Goal: Transaction & Acquisition: Book appointment/travel/reservation

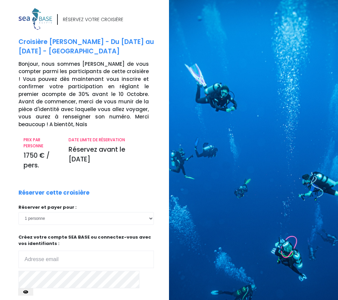
scroll to position [74, 0]
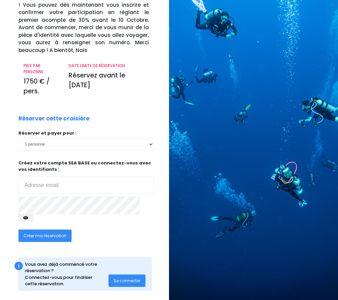
click at [66, 184] on input "email" at bounding box center [85, 184] width 135 height 17
click at [68, 184] on input "email" at bounding box center [85, 184] width 135 height 17
click at [125, 139] on select "1 personne 2 personnes 3 personnes 4 personnes 5 personnes 6 personnes 7 person…" at bounding box center [85, 144] width 135 height 12
drag, startPoint x: 139, startPoint y: 114, endPoint x: 97, endPoint y: 168, distance: 68.4
click at [139, 113] on div "RÉSERVEZ VOTRE CROISIÈRE Croisière Elba - Du 16/05/26 au 23/05/26 - Antarès Bon…" at bounding box center [90, 119] width 155 height 370
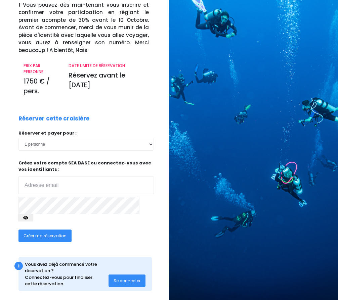
click at [123, 278] on span "Se connecter" at bounding box center [126, 281] width 27 height 6
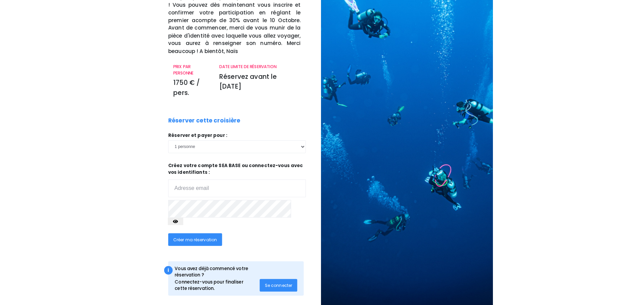
scroll to position [0, 0]
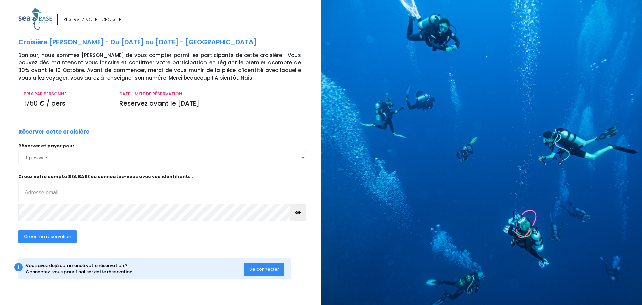
click at [43, 237] on span "Créer ma réservation" at bounding box center [47, 236] width 47 height 6
click at [56, 188] on input "email" at bounding box center [161, 192] width 287 height 17
type input "sc@tigercapital.fr"
click at [48, 236] on span "Créer ma réservation" at bounding box center [47, 236] width 47 height 6
click at [41, 238] on span "Créer ma réservation" at bounding box center [47, 236] width 47 height 6
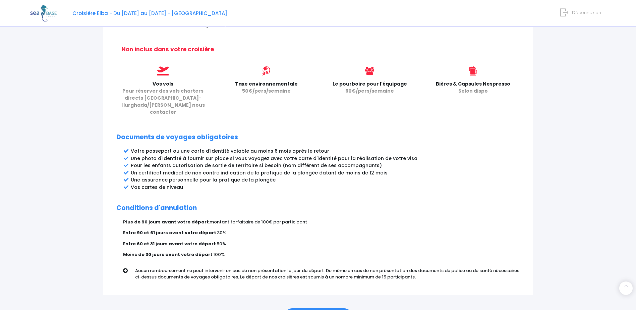
scroll to position [297, 0]
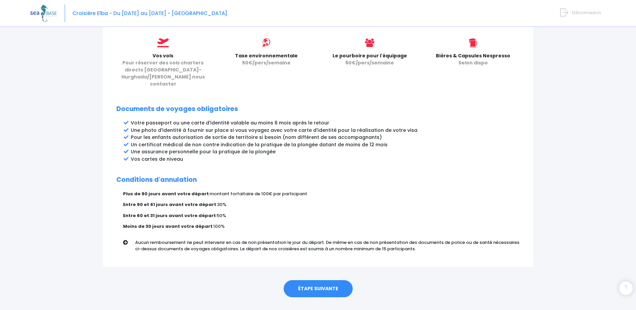
click at [319, 280] on link "ÉTAPE SUIVANTE" at bounding box center [318, 288] width 69 height 17
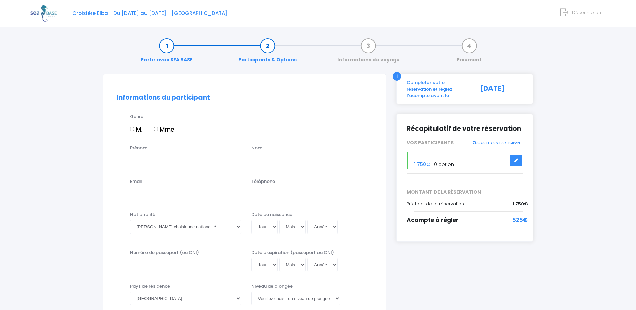
click at [133, 126] on label "M." at bounding box center [136, 129] width 12 height 9
click at [133, 127] on input "M." at bounding box center [132, 129] width 4 height 4
radio input "true"
click at [148, 164] on input "Prénom" at bounding box center [185, 159] width 111 height 13
type input "Stephan"
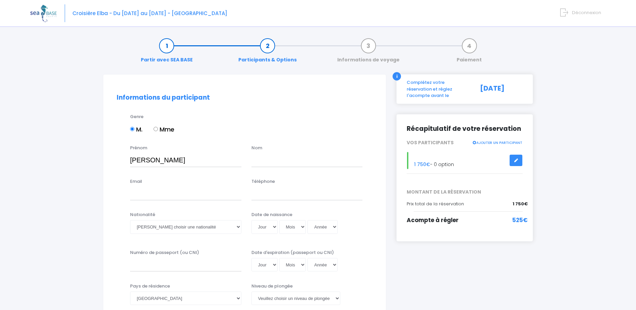
type input "Clerjaud"
type input "sc@tigercapital.fr"
type input "0662170646"
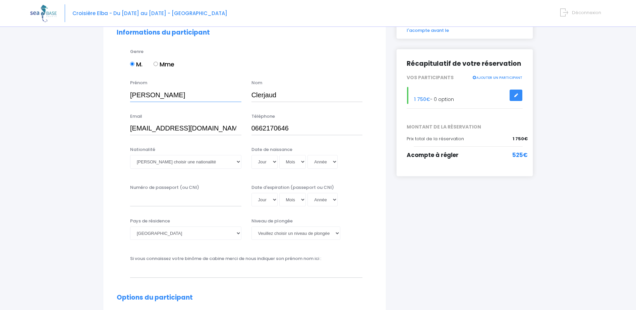
scroll to position [90, 0]
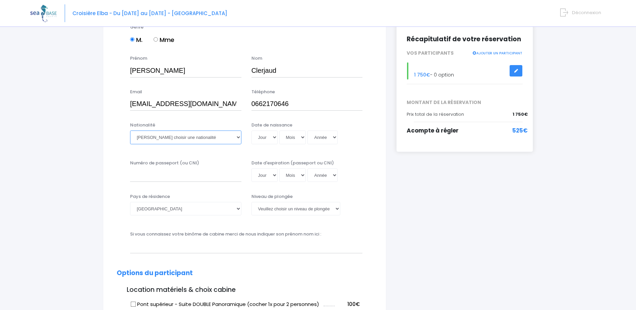
click at [165, 136] on select "Veuillez choisir une nationalité Afghane Albanaise Algerienne Allemande America…" at bounding box center [185, 137] width 111 height 13
select select "Française"
click at [130, 131] on select "Veuillez choisir une nationalité Afghane Albanaise Algerienne Allemande America…" at bounding box center [185, 137] width 111 height 13
click at [272, 141] on select "Jour 01 02 03 04 05 06 07 08 09 10 11 12 13 14 15 16 17 18 19 20 21 22 23 24 25…" at bounding box center [265, 137] width 26 height 13
select select "05"
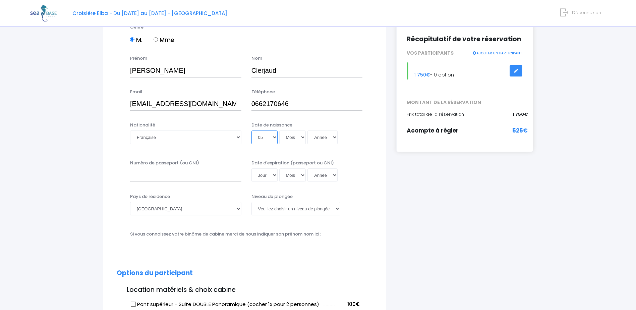
click at [252, 131] on select "Jour 01 02 03 04 05 06 07 08 09 10 11 12 13 14 15 16 17 18 19 20 21 22 23 24 25…" at bounding box center [265, 137] width 26 height 13
click at [300, 141] on select "Mois 01 02 03 04 05 06 07 08 09 10 11 12" at bounding box center [292, 137] width 27 height 13
select select "12"
click at [279, 131] on select "Mois 01 02 03 04 05 06 07 08 09 10 11 12" at bounding box center [292, 137] width 27 height 13
click at [332, 136] on select "Année 2045 2044 2043 2042 2041 2040 2039 2038 2037 2036 2035 2034 2033 2032 203…" at bounding box center [323, 137] width 30 height 13
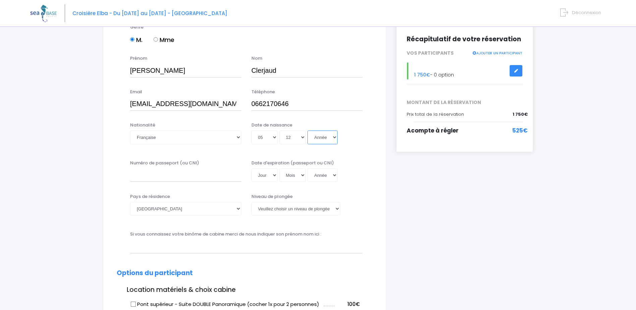
select select "1980"
click at [308, 131] on select "Année 2045 2044 2043 2042 2041 2040 2039 2038 2037 2036 2035 2034 2033 2032 203…" at bounding box center [323, 137] width 30 height 13
type input "1980-12-05"
click at [199, 175] on input "Numéro de passeport (ou CNI)" at bounding box center [185, 174] width 111 height 13
type input "25CC67041"
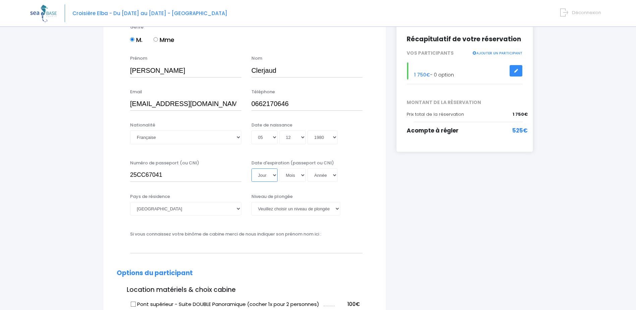
click at [272, 174] on select "Jour 01 02 03 04 05 06 07 08 09 10 11 12 13 14 15 16 17 18 19 20 21 22 23 24 25…" at bounding box center [265, 174] width 26 height 13
select select "12"
click at [252, 168] on select "Jour 01 02 03 04 05 06 07 08 09 10 11 12 13 14 15 16 17 18 19 20 21 22 23 24 25…" at bounding box center [265, 174] width 26 height 13
drag, startPoint x: 303, startPoint y: 173, endPoint x: 303, endPoint y: 176, distance: 3.7
click at [303, 173] on select "Mois 01 02 03 04 05 06 07 08 09 10 11 12" at bounding box center [292, 174] width 27 height 13
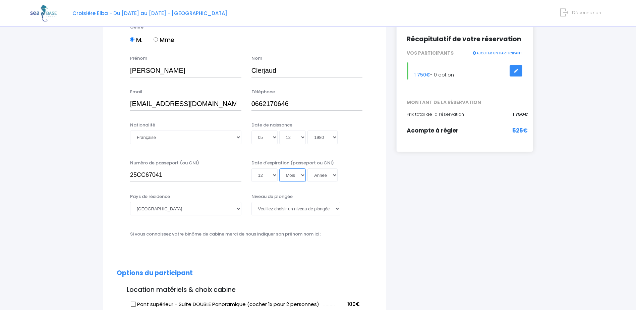
select select "03"
click at [279, 168] on select "Mois 01 02 03 04 05 06 07 08 09 10 11 12" at bounding box center [292, 174] width 27 height 13
click at [332, 177] on select "Année 2045 2044 2043 2042 2041 2040 2039 2038 2037 2036 2035 2034 2033 2032 203…" at bounding box center [323, 174] width 30 height 13
select select "2035"
click at [308, 168] on select "Année 2045 2044 2043 2042 2041 2040 2039 2038 2037 2036 2035 2034 2033 2032 203…" at bounding box center [323, 174] width 30 height 13
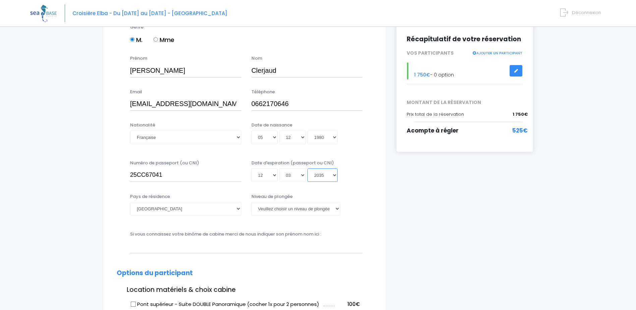
type input "2035-03-12"
click at [292, 211] on select "Veuillez choisir un niveau de plongée Non plongeur Junior OW diver Adventure OW…" at bounding box center [296, 208] width 89 height 13
select select "N4"
click at [252, 202] on select "Veuillez choisir un niveau de plongée Non plongeur Junior OW diver Adventure OW…" at bounding box center [296, 208] width 89 height 13
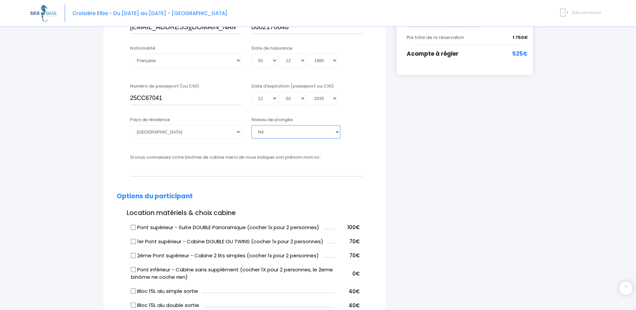
scroll to position [179, 0]
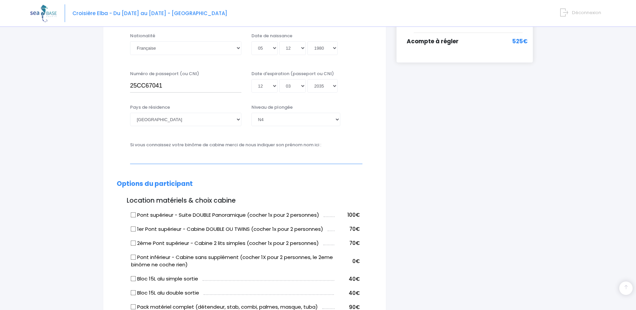
click at [250, 154] on input "text" at bounding box center [246, 156] width 233 height 13
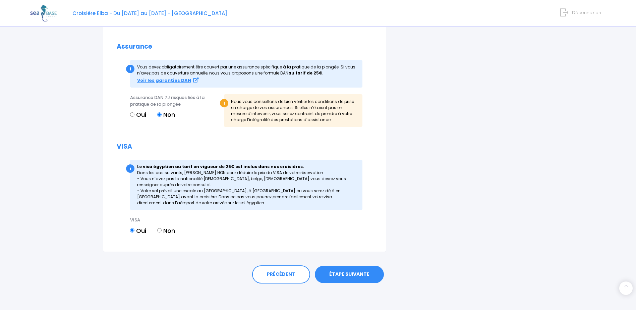
scroll to position [718, 0]
click at [360, 274] on link "ÉTAPE SUIVANTE" at bounding box center [349, 273] width 69 height 17
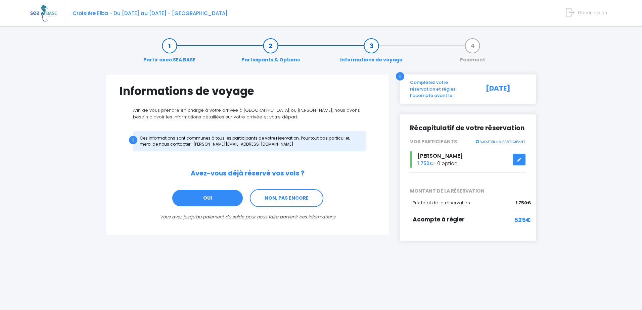
click at [200, 199] on link "OUI" at bounding box center [207, 198] width 72 height 18
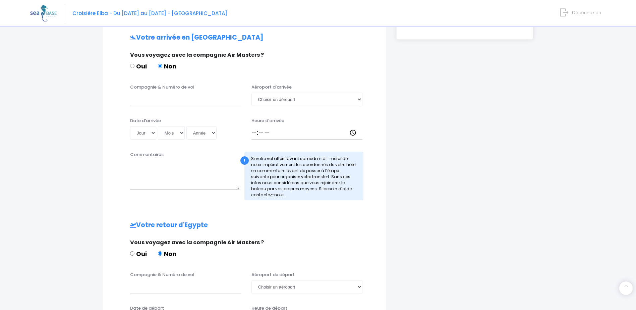
scroll to position [202, 0]
click at [149, 101] on input "Compagnie & Numéro de vol" at bounding box center [185, 98] width 111 height 13
click at [343, 101] on select "Choisir un aéroport Hurghada Marsa Alam" at bounding box center [307, 98] width 111 height 13
select select "Hurghada"
click at [252, 92] on select "Choisir un aéroport Hurghada Marsa Alam" at bounding box center [307, 98] width 111 height 13
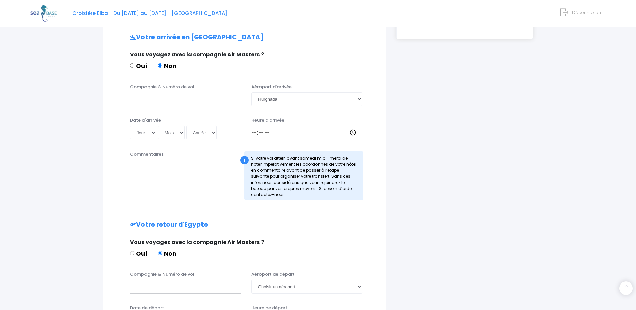
click at [156, 101] on input "Compagnie & Numéro de vol" at bounding box center [185, 98] width 111 height 13
type input "t"
type input "Transavia"
click at [155, 136] on select "Jour 01 02 03 04 05 06 07 08 09 10 11 12 13 14 15 16 17 18 19 20 21 22 23 24 25…" at bounding box center [143, 132] width 26 height 13
select select "16"
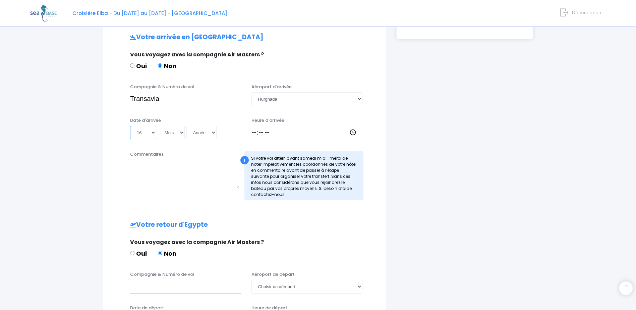
click at [130, 126] on select "Jour 01 02 03 04 05 06 07 08 09 10 11 12 13 14 15 16 17 18 19 20 21 22 23 24 25…" at bounding box center [143, 132] width 26 height 13
click at [178, 134] on select "Mois 01 02 03 04 05 06 07 08 09 10 11 12" at bounding box center [171, 132] width 27 height 13
select select "05"
click at [158, 126] on select "Mois 01 02 03 04 05 06 07 08 09 10 11 12" at bounding box center [171, 132] width 27 height 13
click at [211, 133] on select "Année 2045 2044 2043 2042 2041 2040 2039 2038 2037 2036 2035 2034 2033 2032 203…" at bounding box center [202, 132] width 30 height 13
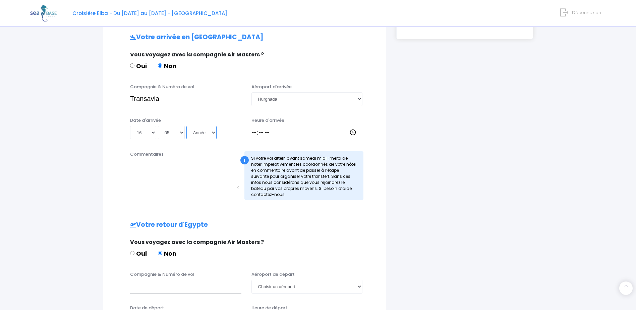
select select "2026"
click at [187, 126] on select "Année 2045 2044 2043 2042 2041 2040 2039 2038 2037 2036 2035 2034 2033 2032 203…" at bounding box center [202, 132] width 30 height 13
type input "2026-05-16"
click at [273, 137] on input "Heure d'arrivée" at bounding box center [307, 132] width 111 height 13
type input "16:15"
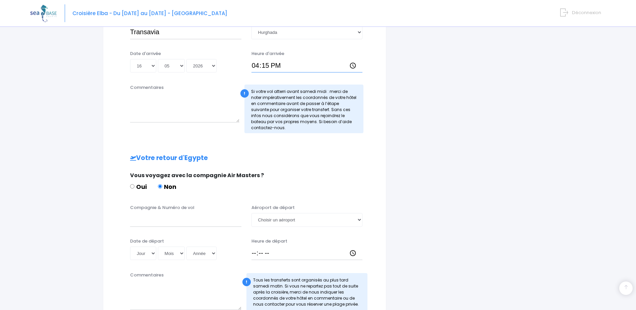
scroll to position [292, 0]
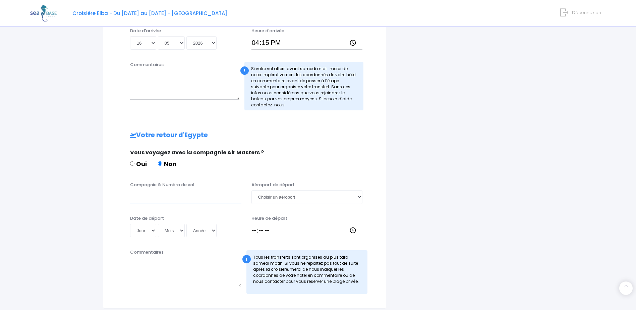
click at [147, 202] on input "Compagnie & Numéro de vol" at bounding box center [185, 196] width 111 height 13
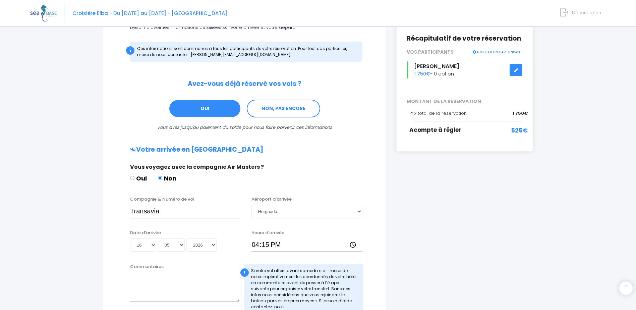
scroll to position [348, 0]
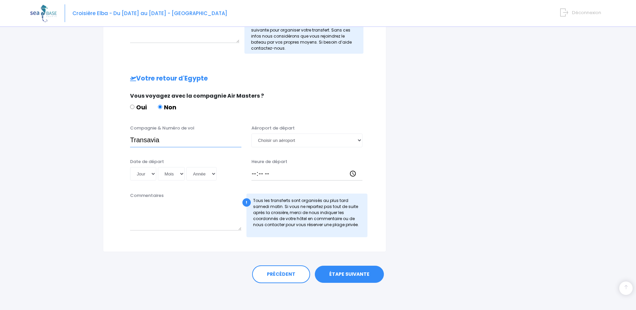
type input "Transavia"
click at [311, 141] on select "Choisir un aéroport Hurghada Marsa Alam" at bounding box center [307, 140] width 111 height 13
select select "Hurghada"
click at [252, 134] on select "Choisir un aéroport Hurghada Marsa Alam" at bounding box center [307, 140] width 111 height 13
click at [144, 178] on select "Jour 01 02 03 04 05 06 07 08 09 10 11 12 13 14 15 16 17 18 19 20 21 22 23 24 25…" at bounding box center [143, 173] width 26 height 13
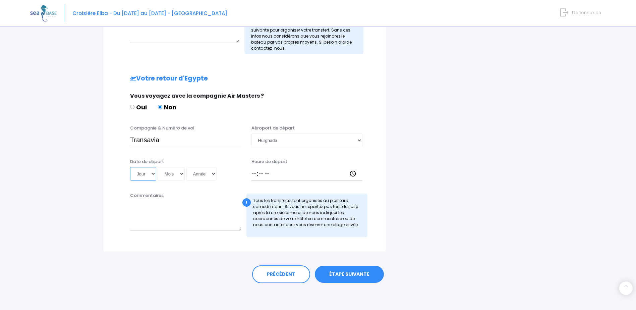
select select "23"
click at [130, 167] on select "Jour 01 02 03 04 05 06 07 08 09 10 11 12 13 14 15 16 17 18 19 20 21 22 23 24 25…" at bounding box center [143, 173] width 26 height 13
click at [184, 176] on select "Mois 01 02 03 04 05 06 07 08 09 10 11 12" at bounding box center [171, 173] width 27 height 13
select select "05"
click at [158, 167] on select "Mois 01 02 03 04 05 06 07 08 09 10 11 12" at bounding box center [171, 173] width 27 height 13
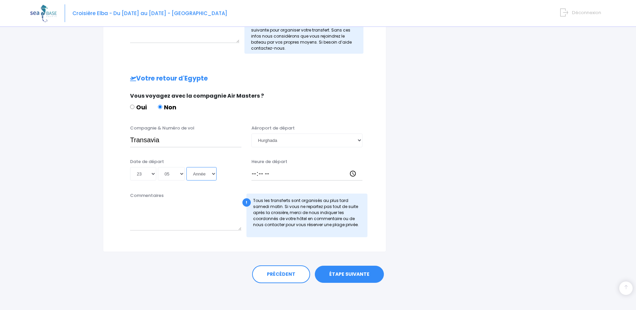
click at [214, 174] on select "Année 2045 2044 2043 2042 2041 2040 2039 2038 2037 2036 2035 2034 2033 2032 203…" at bounding box center [202, 173] width 30 height 13
select select "2026"
click at [187, 167] on select "Année 2045 2044 2043 2042 2041 2040 2039 2038 2037 2036 2035 2034 2033 2032 203…" at bounding box center [202, 173] width 30 height 13
type input "2026-05-23"
click at [308, 183] on div "Date de départ Jour 01 02 03 04 05 06 07 08 09 10 11 12 13 14 15 16 17 18 19 20…" at bounding box center [245, 171] width 266 height 27
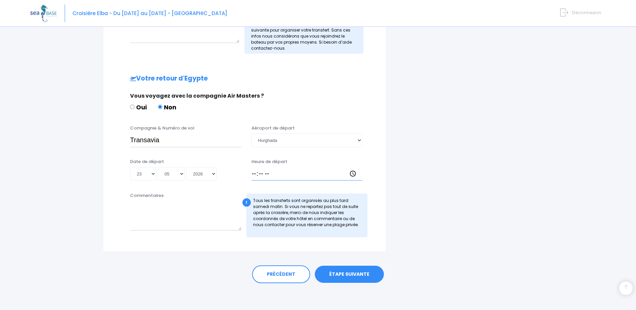
click at [309, 174] on input "Heure de départ" at bounding box center [307, 173] width 111 height 13
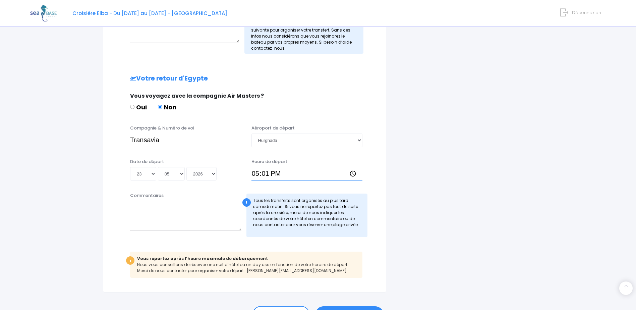
type input "17:15"
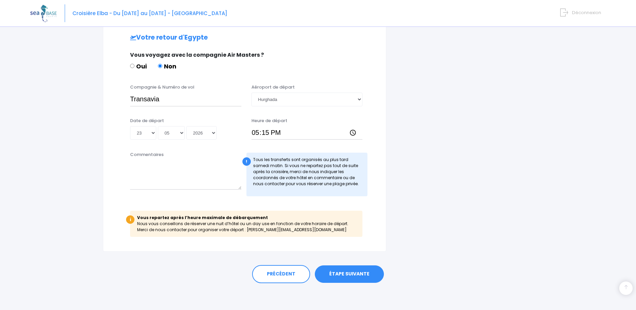
click at [348, 274] on link "ÉTAPE SUIVANTE" at bounding box center [349, 273] width 69 height 17
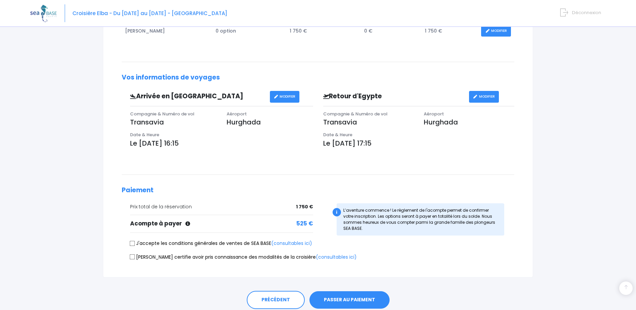
scroll to position [163, 0]
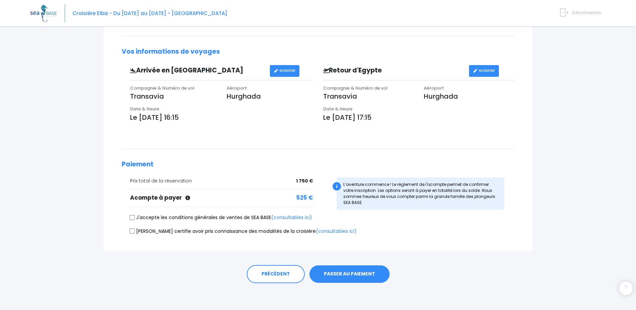
click at [138, 216] on label "J'accepte les conditions générales de ventes de SEA BASE (consultables ici)" at bounding box center [221, 217] width 182 height 7
click at [135, 216] on input "J'accepte les conditions générales de ventes de SEA BASE (consultables ici)" at bounding box center [132, 217] width 5 height 5
checkbox input "true"
click at [129, 232] on div "Je certifie avoir pris connaissance des modalités de la croisière (consultables…" at bounding box center [318, 232] width 393 height 9
click at [133, 232] on input "Je certifie avoir pris connaissance des modalités de la croisière (consultables…" at bounding box center [132, 230] width 5 height 5
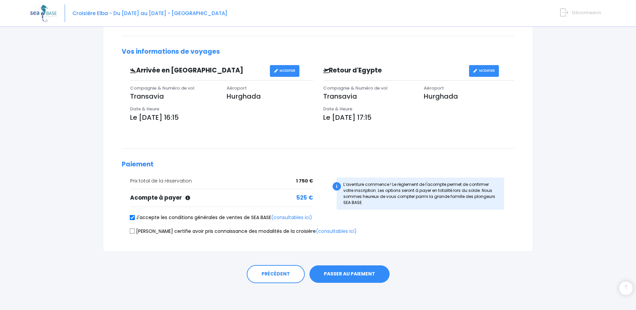
checkbox input "true"
click at [362, 269] on button "PASSER AU PAIEMENT" at bounding box center [350, 273] width 80 height 17
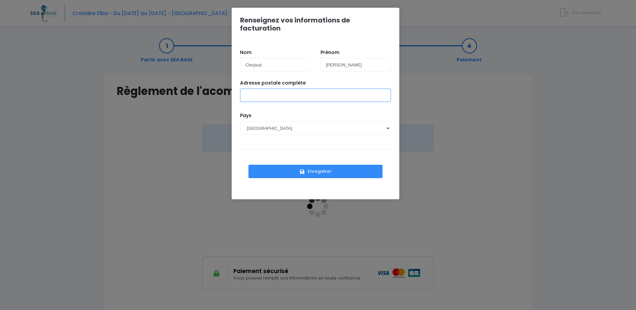
click at [325, 89] on input "Adresse postale complète" at bounding box center [315, 95] width 151 height 13
type input "10 Hameau [PERSON_NAME]"
click at [320, 165] on button "Enregistrer" at bounding box center [316, 171] width 134 height 13
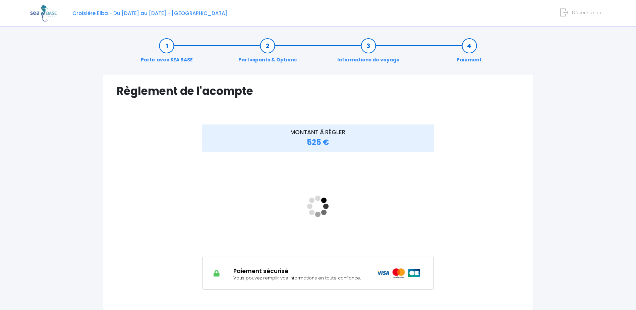
click at [182, 174] on div at bounding box center [150, 206] width 67 height 165
click at [201, 175] on div "MONTANT À RÉGLER 525 €" at bounding box center [318, 206] width 269 height 165
